Goal: Information Seeking & Learning: Find specific fact

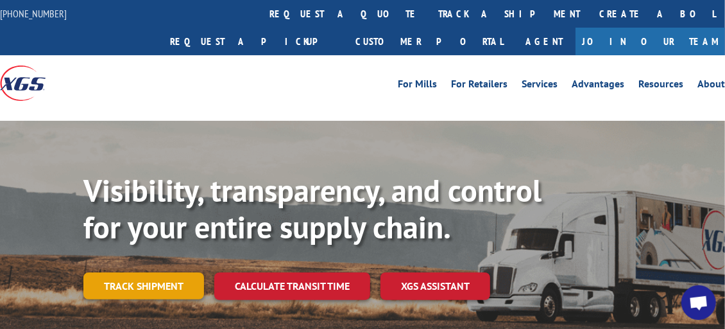
click at [158, 272] on link "Track shipment" at bounding box center [143, 285] width 121 height 27
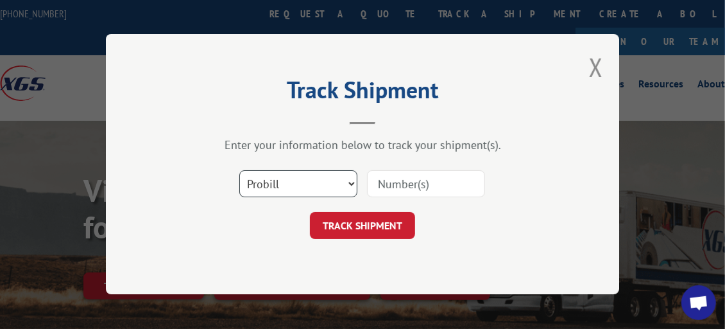
click at [259, 181] on select "Select category... Probill BOL PO" at bounding box center [298, 184] width 118 height 27
select select "bol"
click at [239, 171] on select "Select category... Probill BOL PO" at bounding box center [298, 184] width 118 height 27
click at [416, 185] on input at bounding box center [426, 184] width 118 height 27
paste input "6024125"
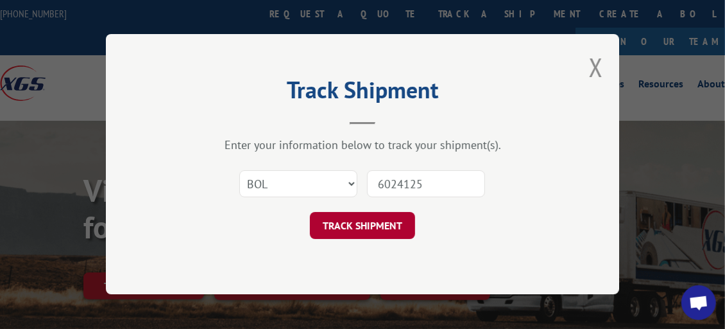
type input "6024125"
click at [340, 225] on button "TRACK SHIPMENT" at bounding box center [362, 225] width 105 height 27
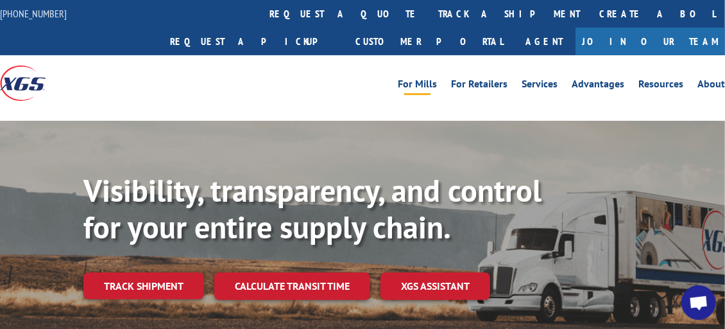
click at [420, 79] on link "For Mills" at bounding box center [417, 86] width 39 height 14
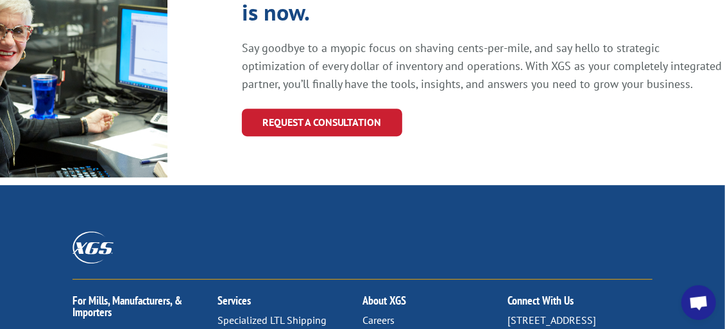
scroll to position [1605, 0]
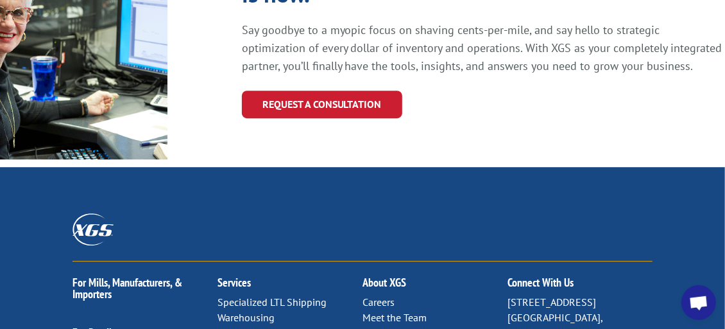
click at [375, 325] on link "Contact Us" at bounding box center [386, 331] width 46 height 13
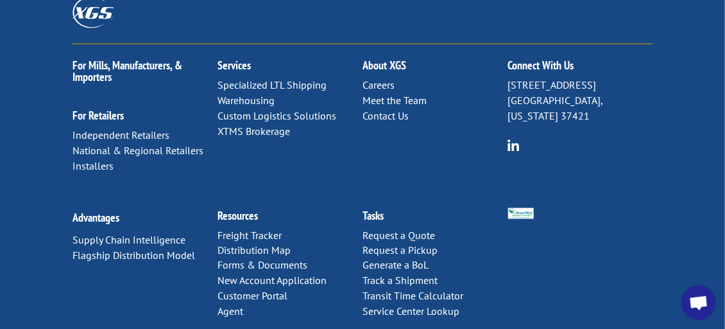
scroll to position [770, 0]
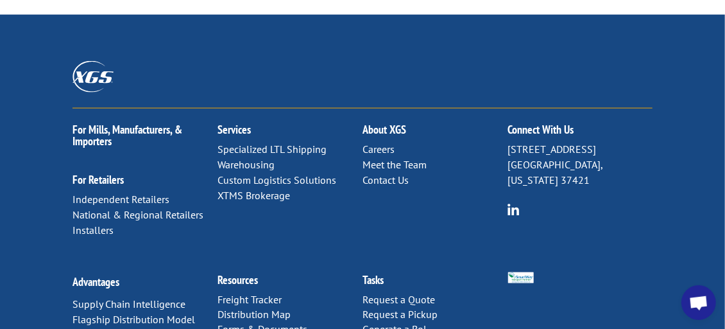
click at [391, 158] on link "Meet the Team" at bounding box center [395, 164] width 64 height 13
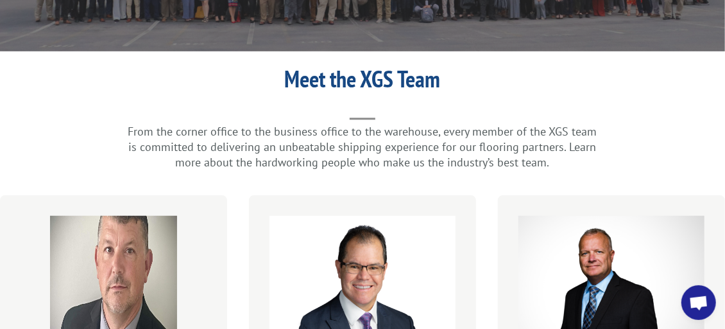
scroll to position [64, 0]
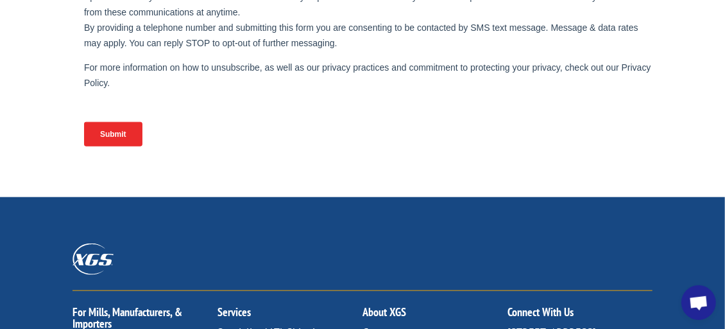
scroll to position [706, 0]
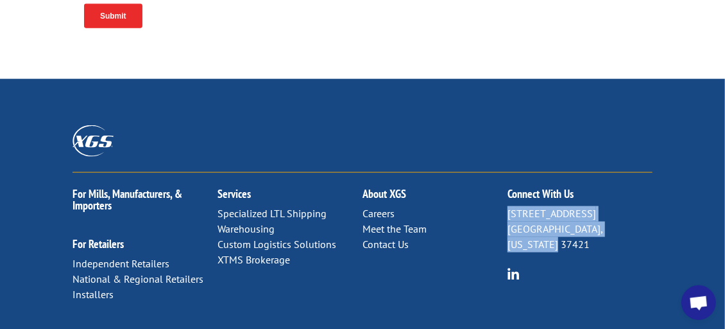
drag, startPoint x: 508, startPoint y: 146, endPoint x: 657, endPoint y: 160, distance: 148.9
click at [657, 160] on div "For [PERSON_NAME], Manufacturers, & Importers For Retailers Independent Retaile…" at bounding box center [362, 284] width 725 height 410
drag, startPoint x: 657, startPoint y: 160, endPoint x: 604, endPoint y: 162, distance: 52.6
copy p "[STREET_ADDRESS][US_STATE]"
